Goal: Task Accomplishment & Management: Manage account settings

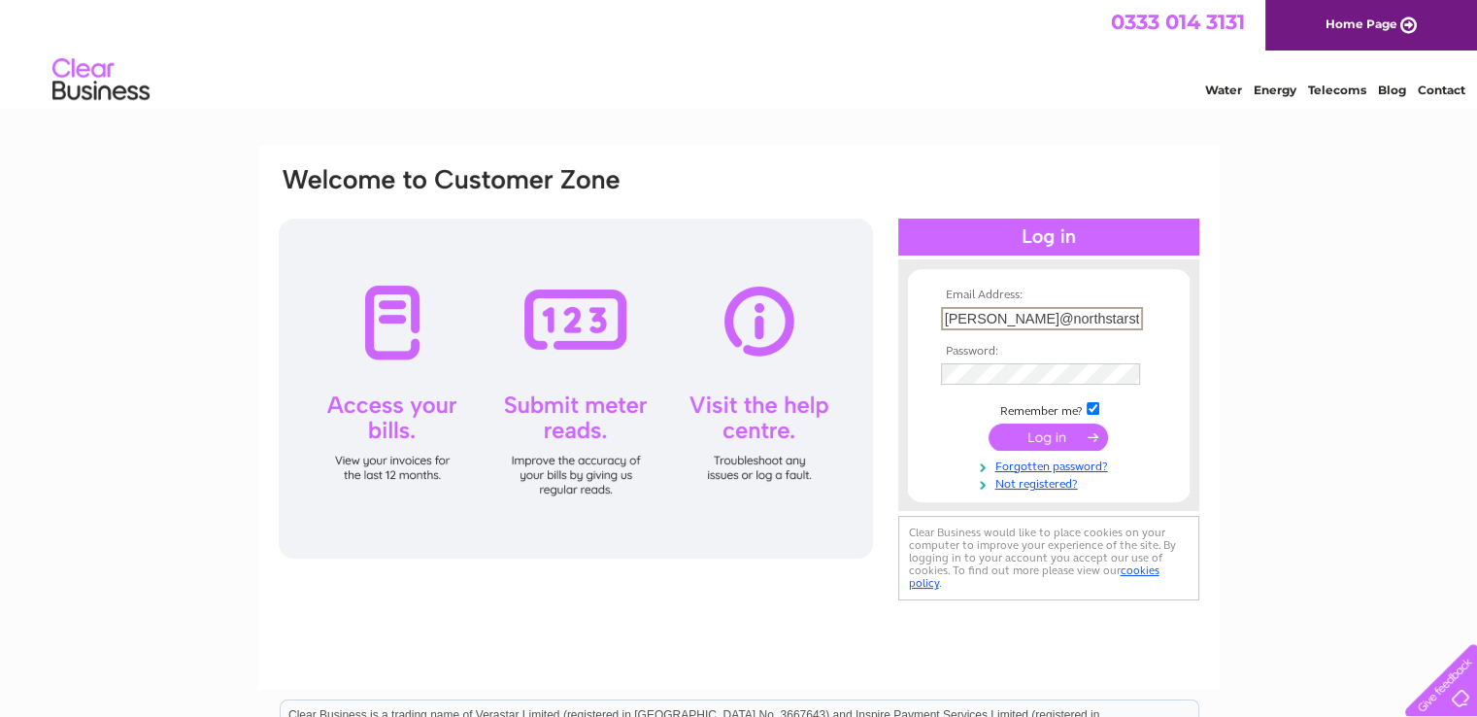
type input "[PERSON_NAME][EMAIL_ADDRESS][DOMAIN_NAME]"
click at [989, 423] on input "submit" at bounding box center [1048, 436] width 119 height 27
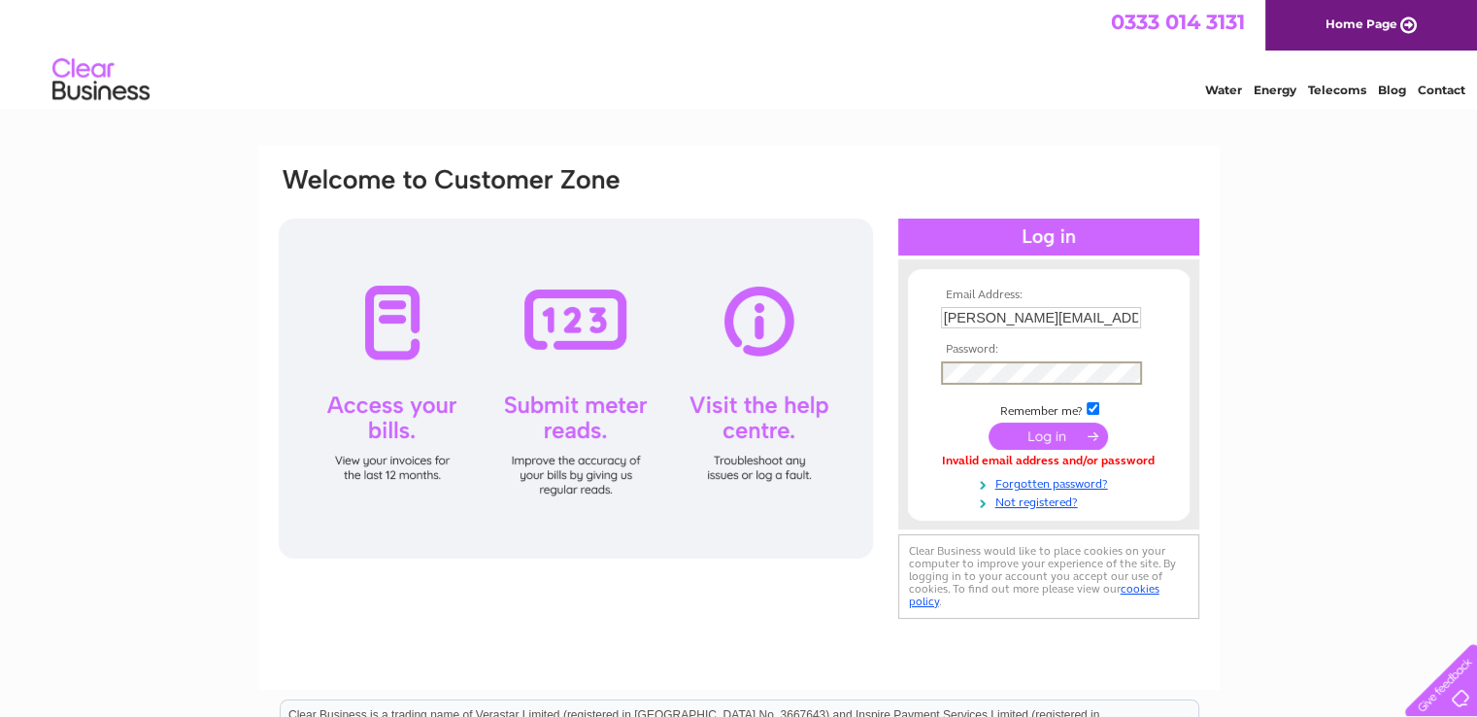
click at [1044, 428] on input "submit" at bounding box center [1048, 436] width 119 height 27
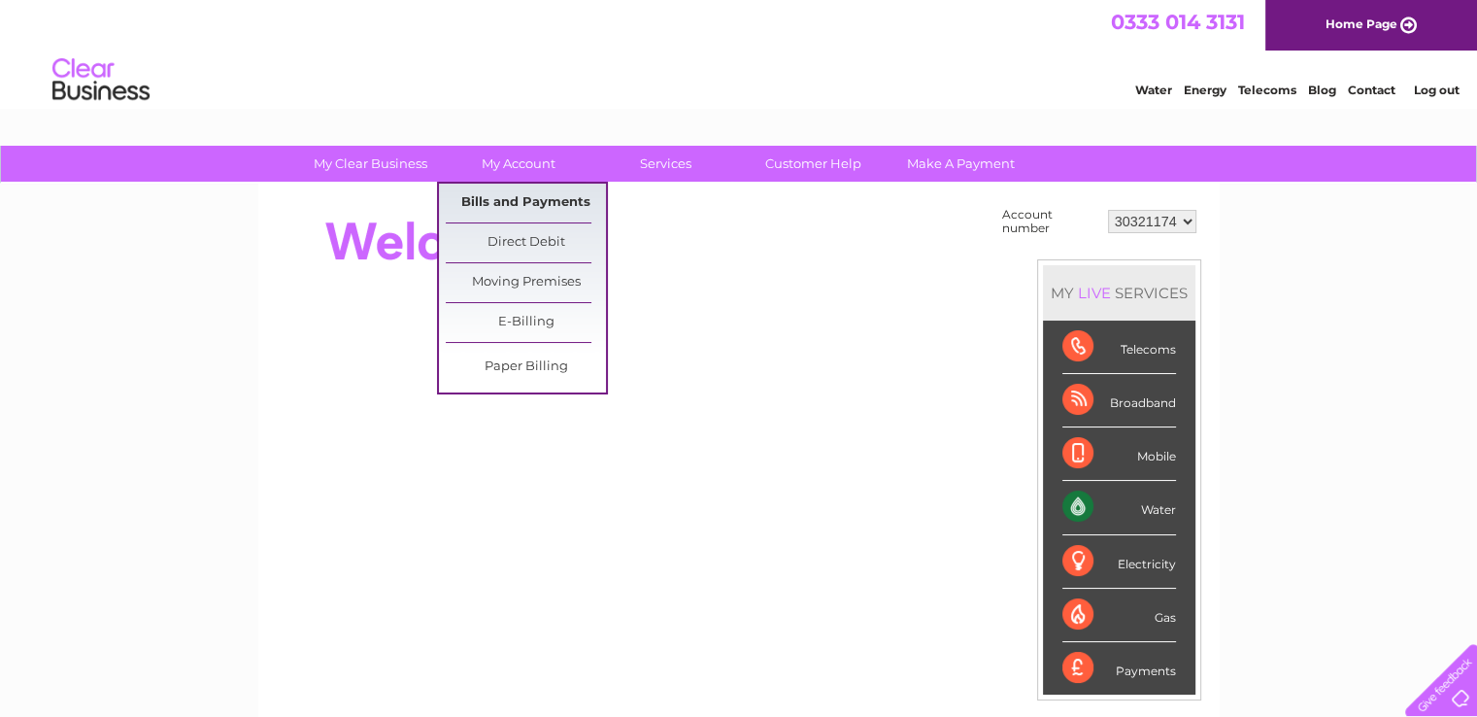
click at [524, 202] on link "Bills and Payments" at bounding box center [526, 203] width 160 height 39
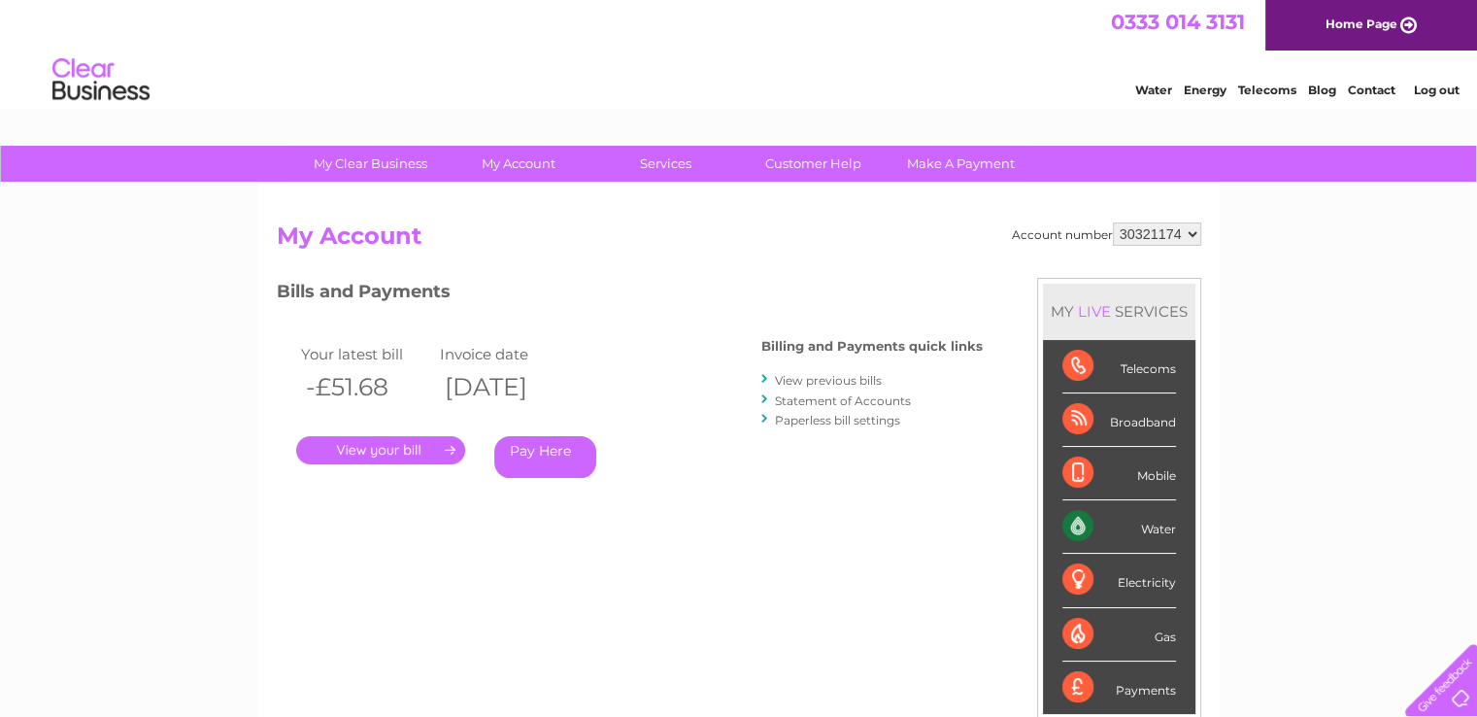
click at [802, 375] on link "View previous bills" at bounding box center [828, 380] width 107 height 15
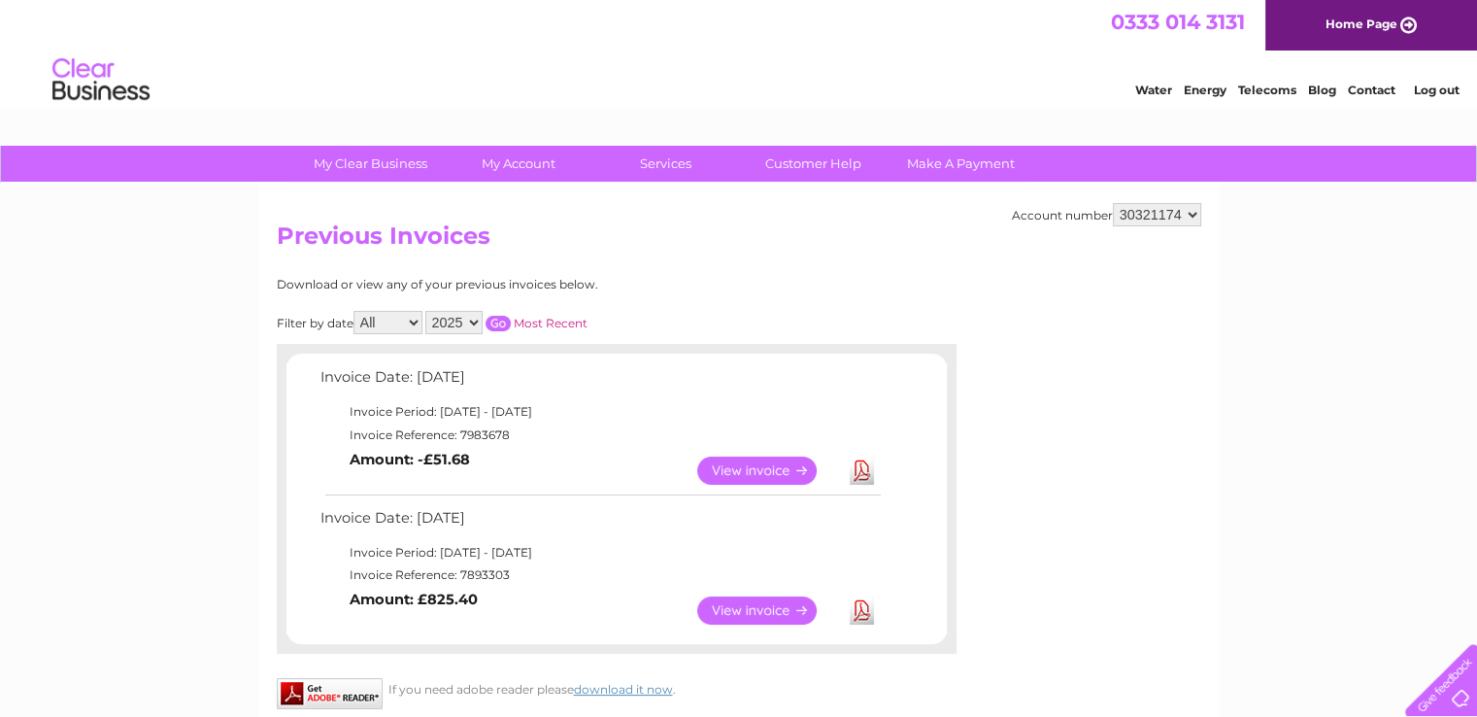
click at [721, 604] on link "View" at bounding box center [768, 610] width 143 height 28
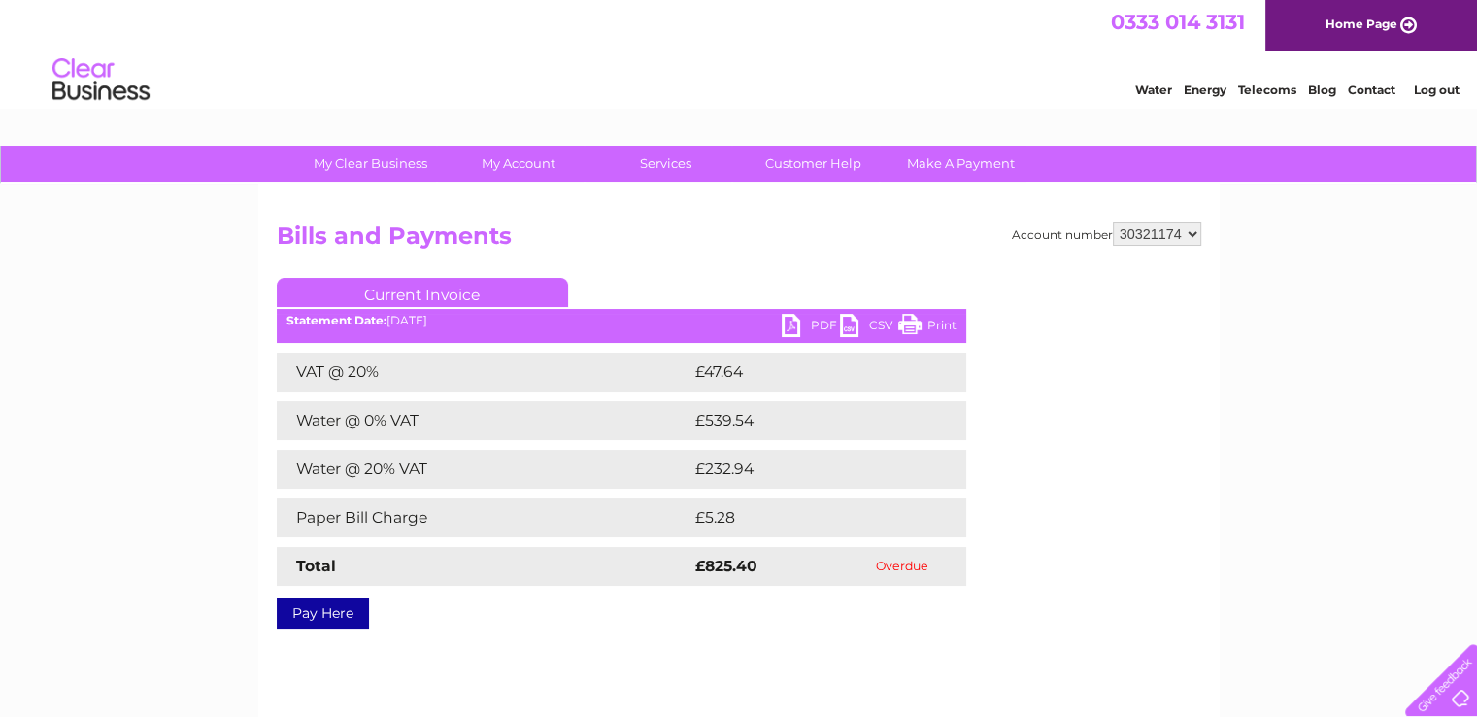
click at [815, 321] on link "PDF" at bounding box center [811, 328] width 58 height 28
